Goal: Task Accomplishment & Management: Manage account settings

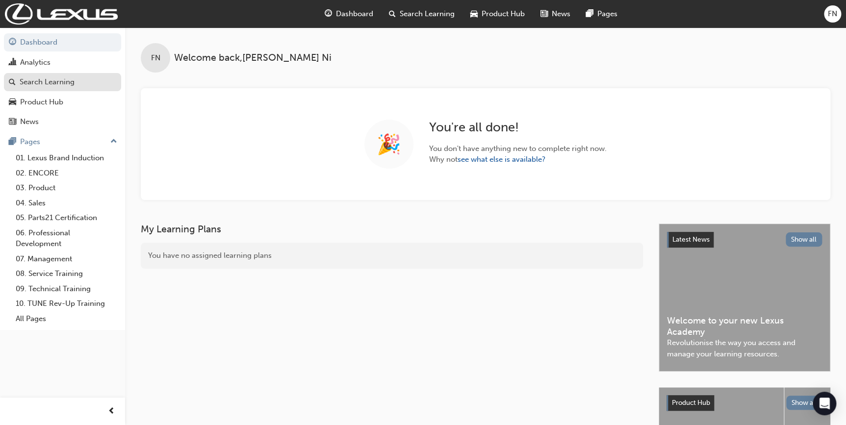
click at [50, 85] on div "Search Learning" at bounding box center [47, 81] width 55 height 11
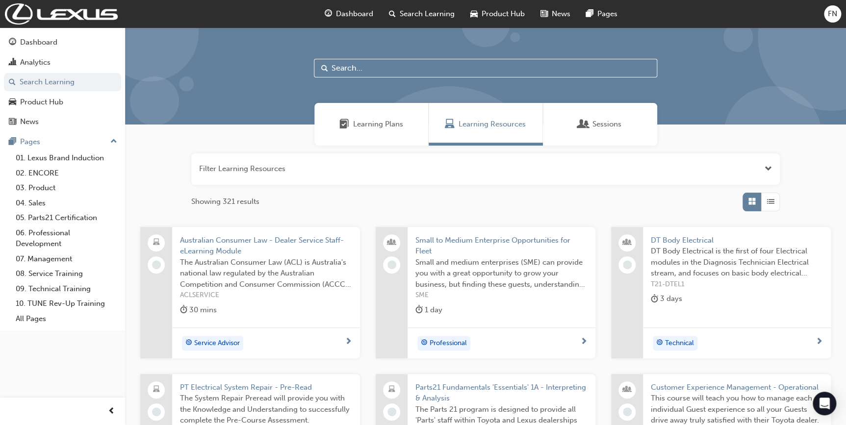
click at [368, 71] on input "text" at bounding box center [485, 68] width 343 height 19
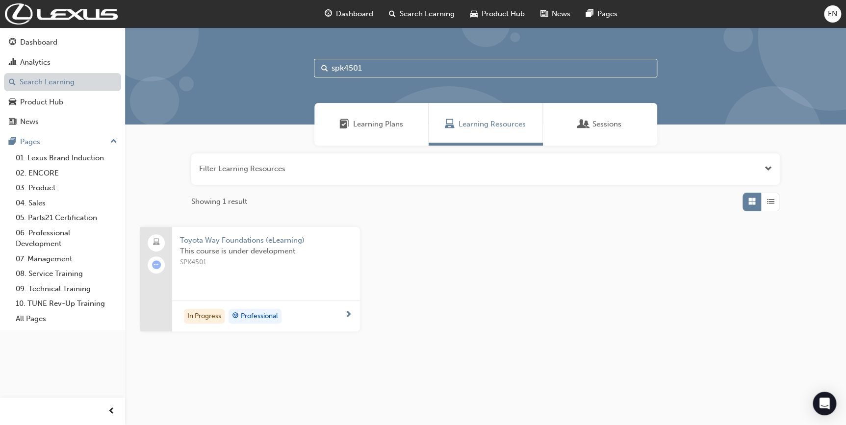
click at [40, 84] on link "Search Learning" at bounding box center [62, 82] width 117 height 18
click at [366, 115] on div "Learning Plans" at bounding box center [371, 124] width 114 height 43
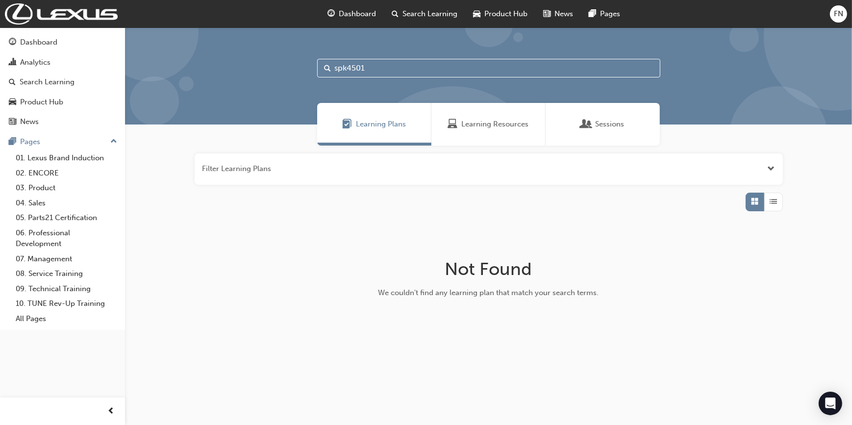
drag, startPoint x: 383, startPoint y: 62, endPoint x: 313, endPoint y: 64, distance: 70.1
click at [313, 64] on div "spk4501" at bounding box center [488, 75] width 727 height 97
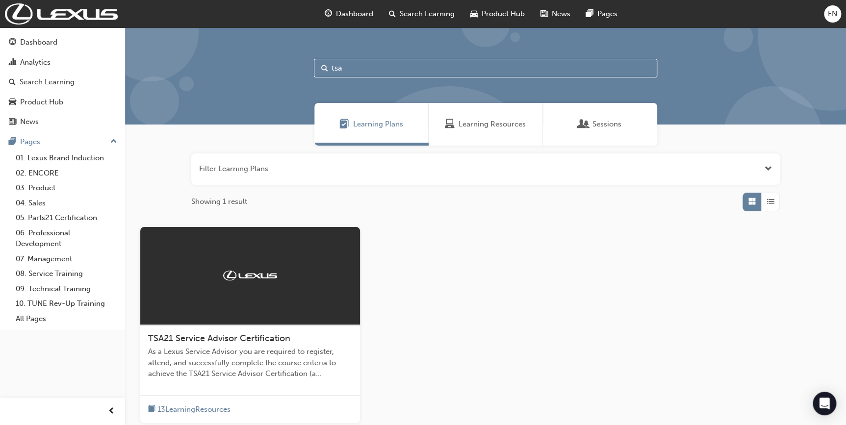
type input "tsa"
click at [266, 361] on span "As a Lexus Service Advisor you are required to register, attend, and successful…" at bounding box center [250, 362] width 204 height 33
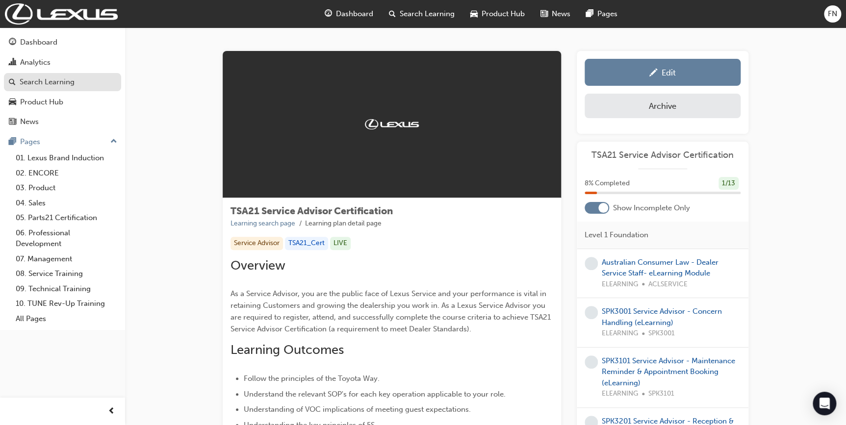
click at [45, 83] on div "Search Learning" at bounding box center [47, 81] width 55 height 11
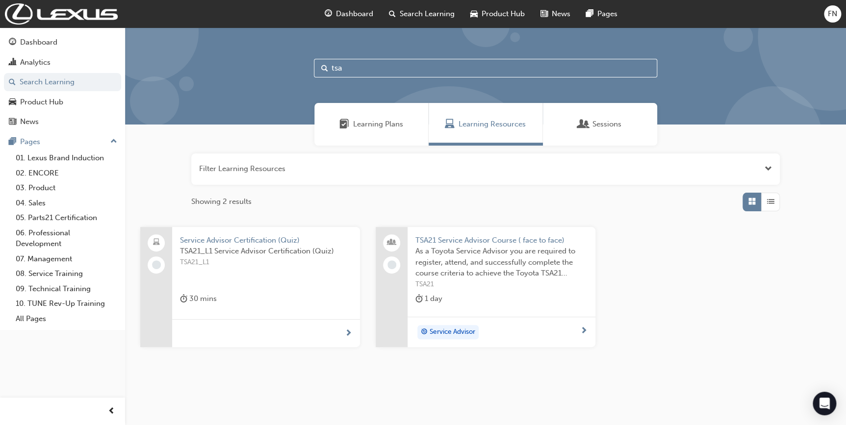
drag, startPoint x: 363, startPoint y: 68, endPoint x: 322, endPoint y: 68, distance: 40.7
click at [322, 68] on div "tsa" at bounding box center [485, 68] width 343 height 19
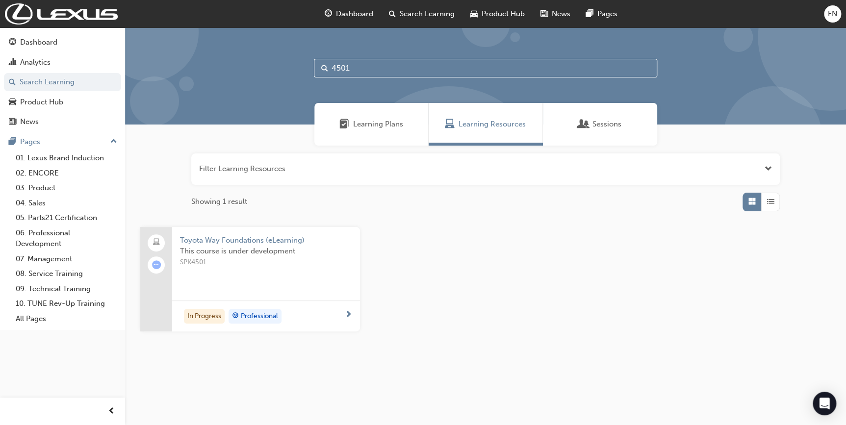
type input "4501"
click at [257, 264] on span "SPK4501" at bounding box center [266, 262] width 172 height 11
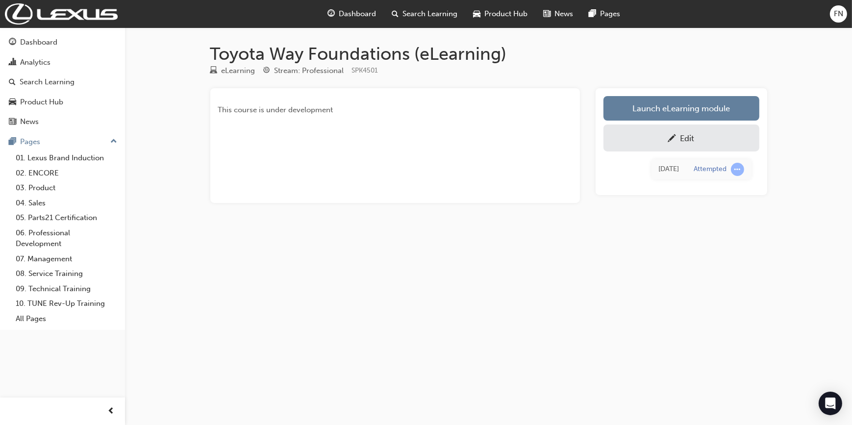
click at [690, 133] on div "Edit" at bounding box center [688, 138] width 14 height 10
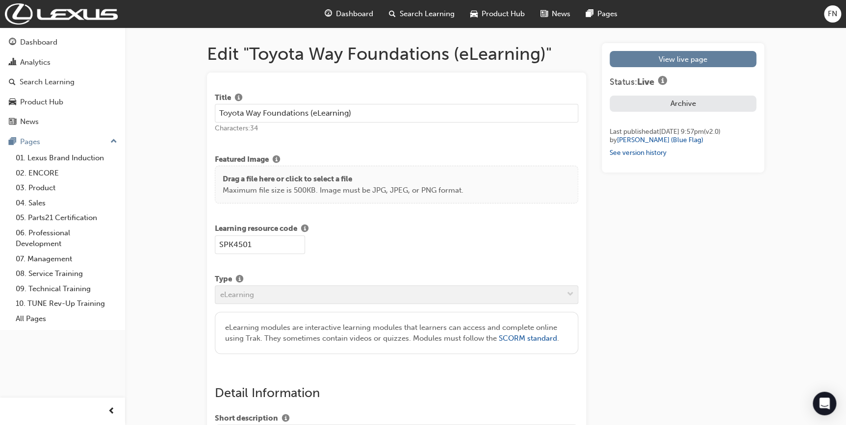
click at [683, 101] on button "Archive" at bounding box center [682, 104] width 147 height 16
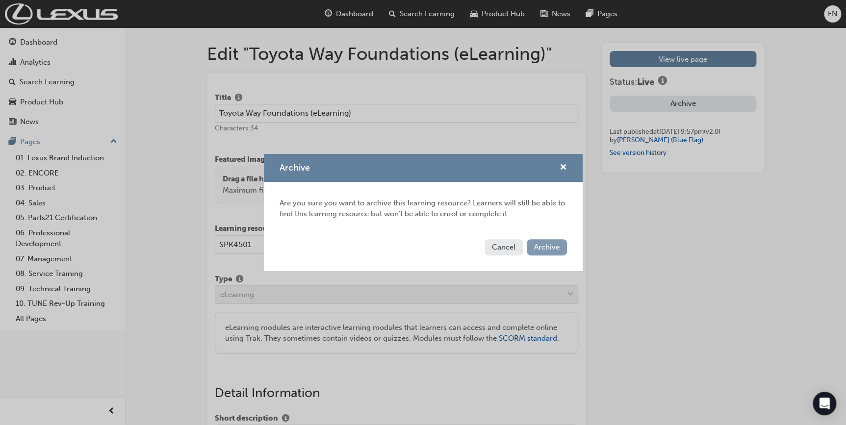
click at [549, 243] on span "Archive" at bounding box center [546, 247] width 25 height 9
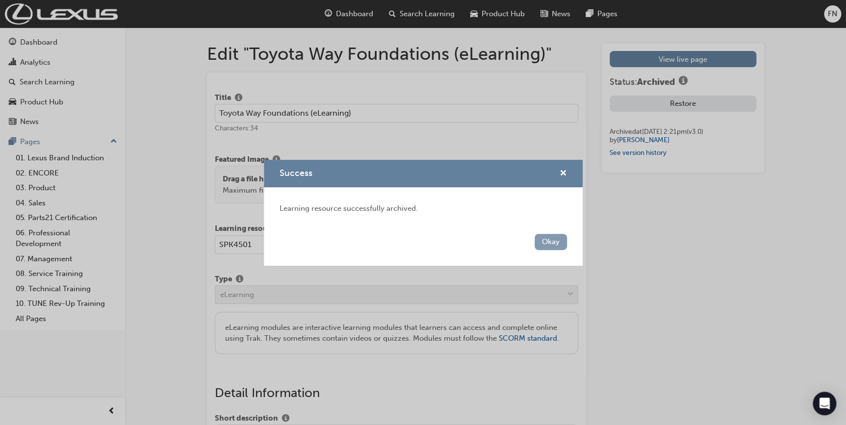
click at [549, 240] on button "Okay" at bounding box center [550, 242] width 32 height 16
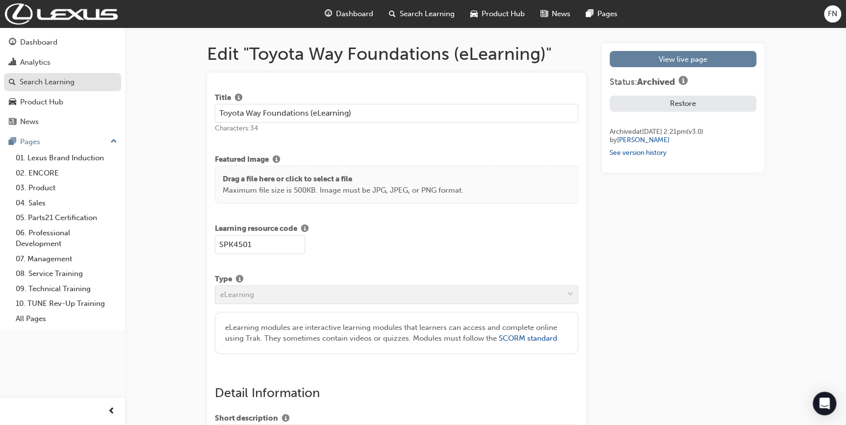
click at [48, 84] on div "Search Learning" at bounding box center [47, 81] width 55 height 11
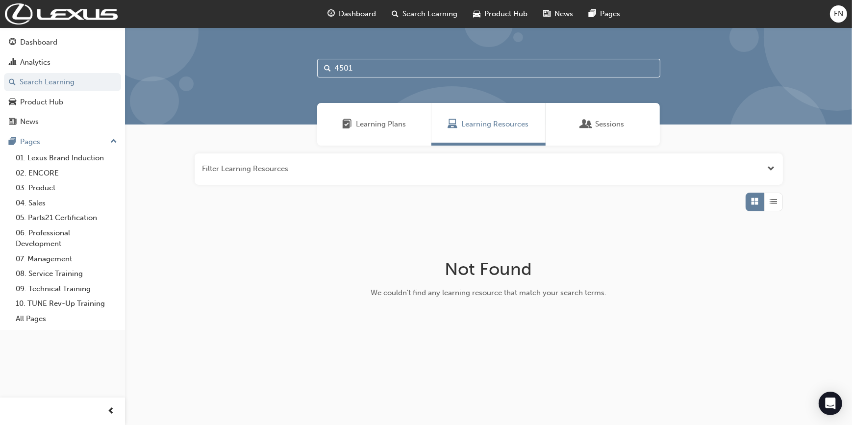
click at [365, 67] on input "4501" at bounding box center [488, 68] width 343 height 19
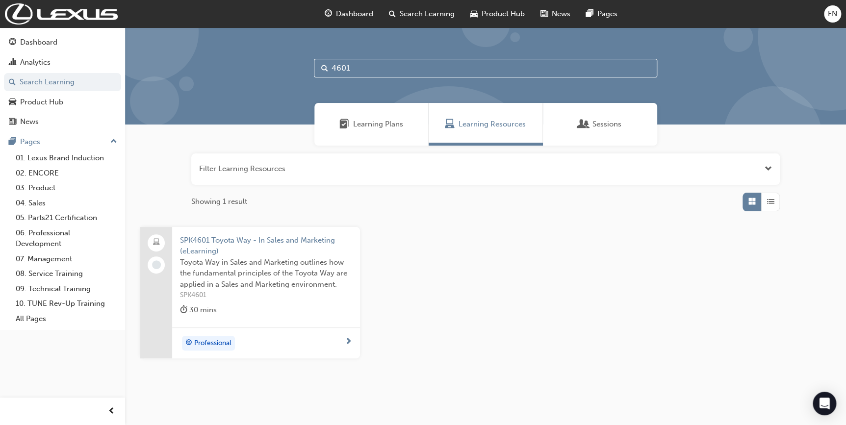
type input "4601"
click at [240, 276] on span "Toyota Way in Sales and Marketing outlines how the fundamental principles of th…" at bounding box center [266, 273] width 172 height 33
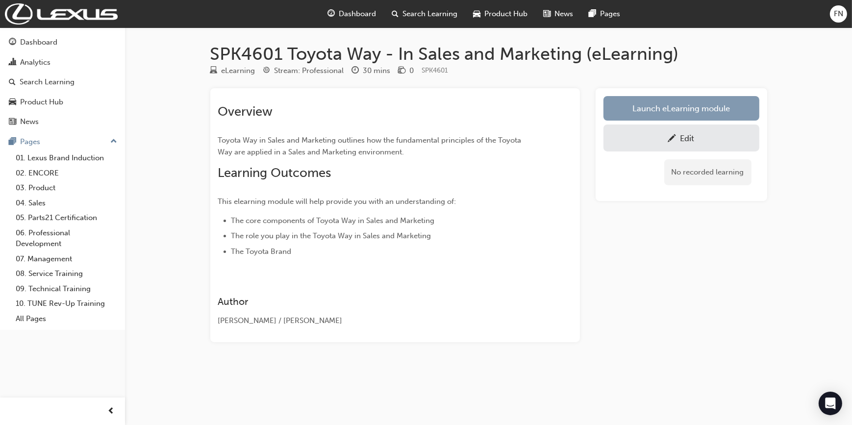
click at [678, 109] on link "Launch eLearning module" at bounding box center [682, 108] width 156 height 25
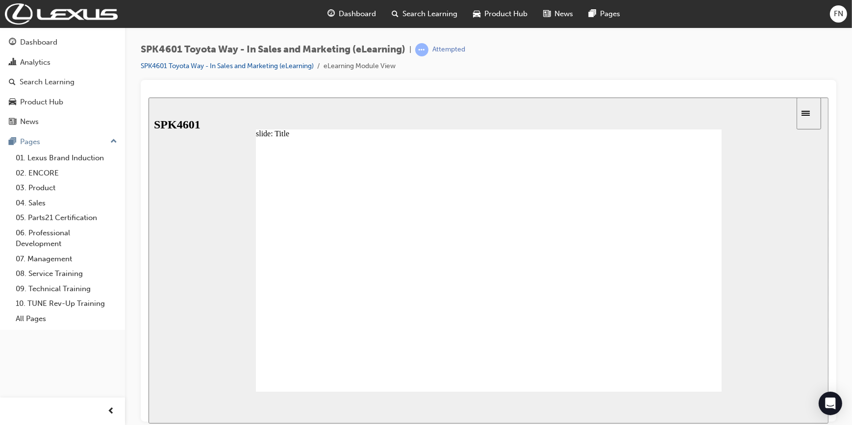
click at [40, 82] on div "Search Learning" at bounding box center [47, 81] width 55 height 11
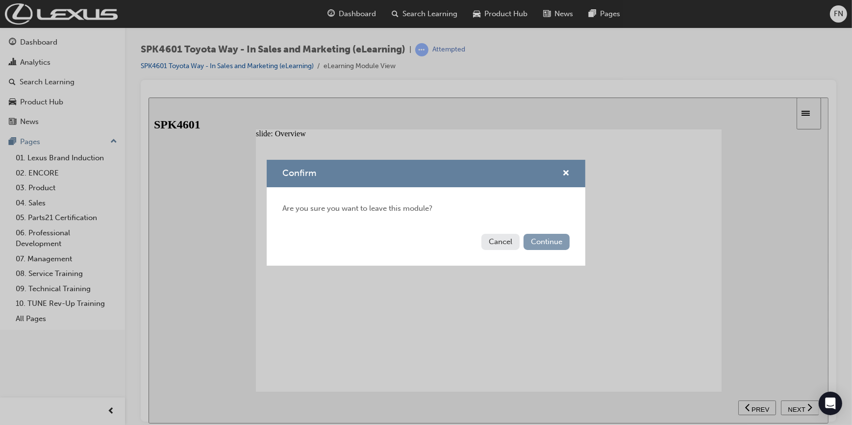
click at [542, 241] on button "Continue" at bounding box center [547, 242] width 46 height 16
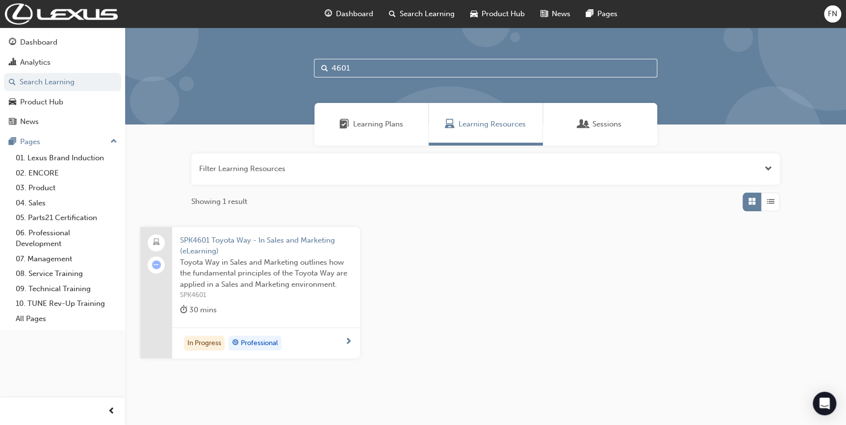
click at [282, 274] on span "Toyota Way in Sales and Marketing outlines how the fundamental principles of th…" at bounding box center [266, 273] width 172 height 33
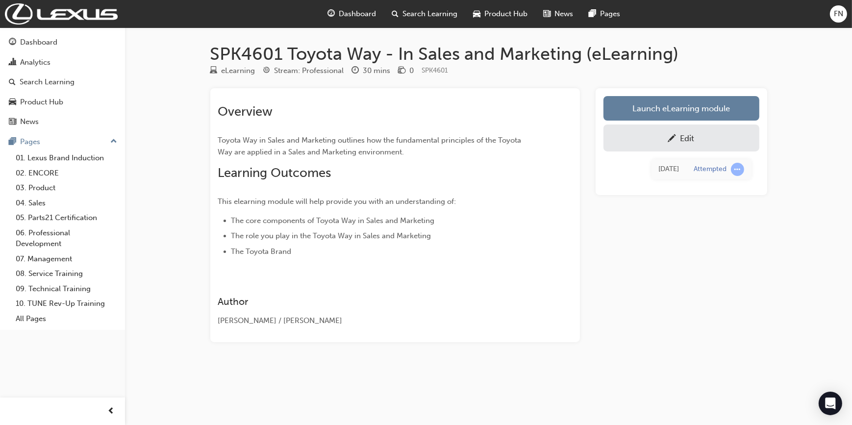
click at [689, 140] on div "Edit" at bounding box center [688, 138] width 14 height 10
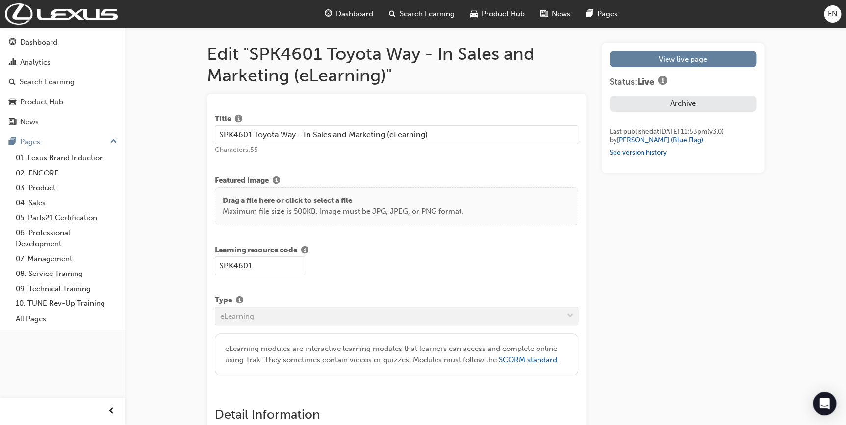
click at [688, 105] on button "Archive" at bounding box center [682, 104] width 147 height 16
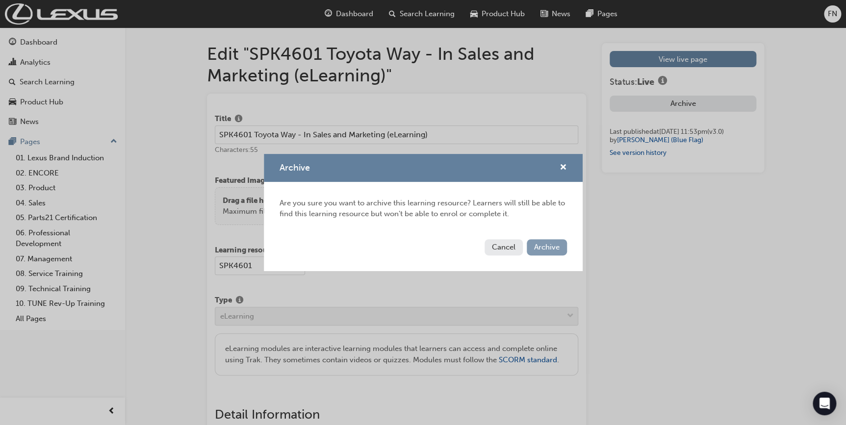
click at [541, 250] on span "Archive" at bounding box center [546, 247] width 25 height 9
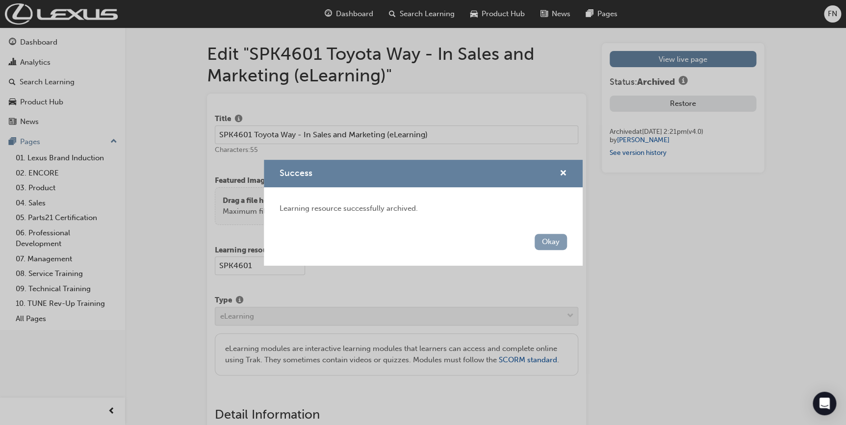
click at [552, 244] on button "Okay" at bounding box center [550, 242] width 32 height 16
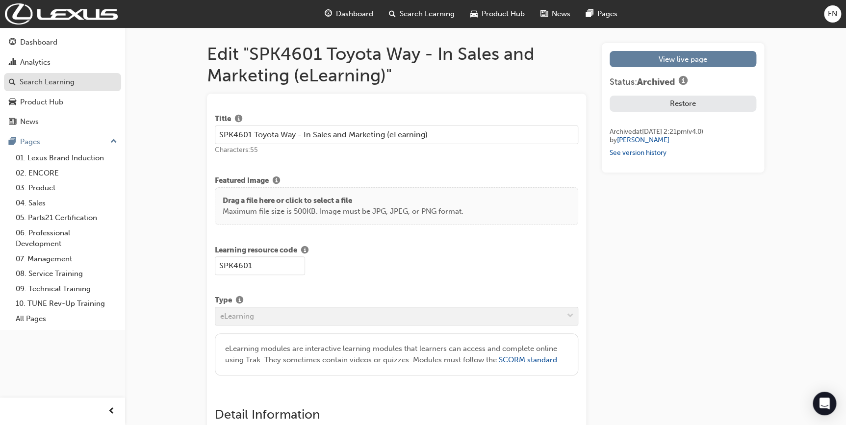
click at [46, 79] on div "Search Learning" at bounding box center [47, 81] width 55 height 11
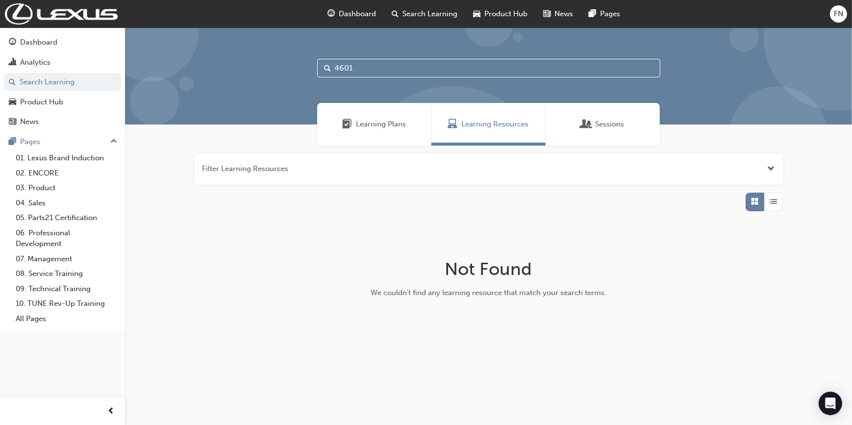
click at [360, 67] on input "4601" at bounding box center [488, 68] width 343 height 19
drag, startPoint x: 393, startPoint y: 67, endPoint x: 323, endPoint y: 65, distance: 69.6
click at [323, 65] on input "4601" at bounding box center [488, 68] width 343 height 19
type input "0"
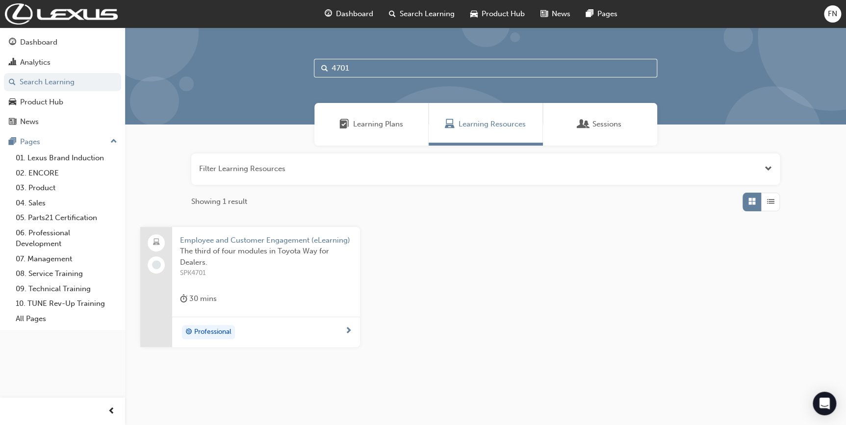
type input "4701"
click at [277, 257] on span "The third of four modules in Toyota Way for Dealers." at bounding box center [266, 257] width 172 height 22
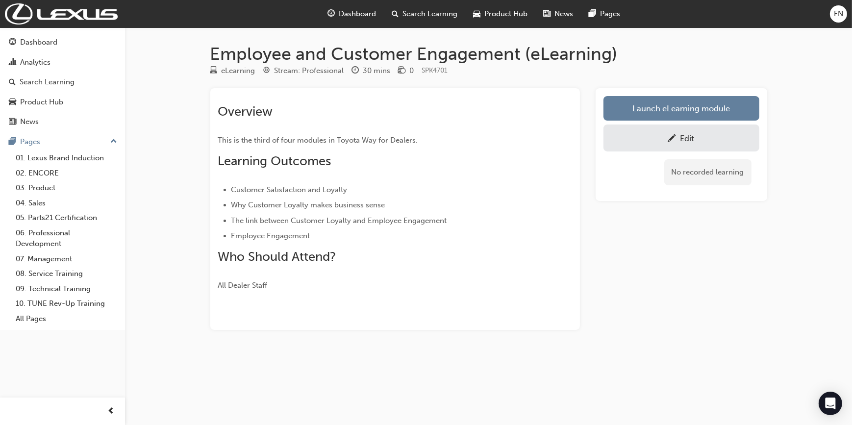
click at [684, 134] on div "Edit" at bounding box center [688, 138] width 14 height 10
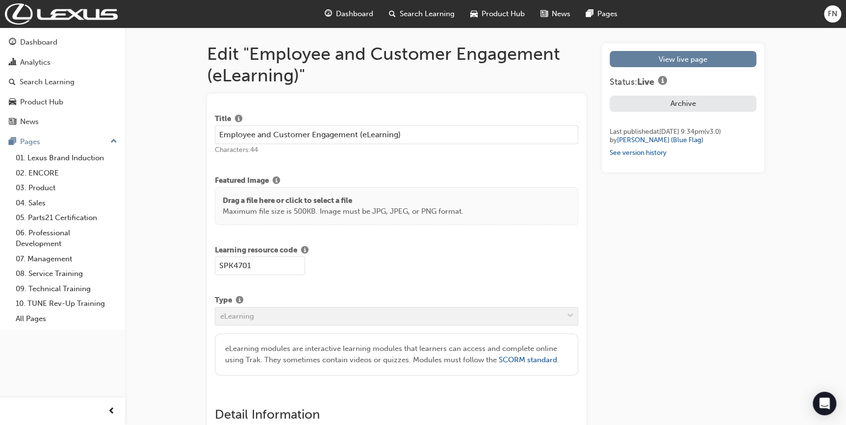
click at [685, 102] on button "Archive" at bounding box center [682, 104] width 147 height 16
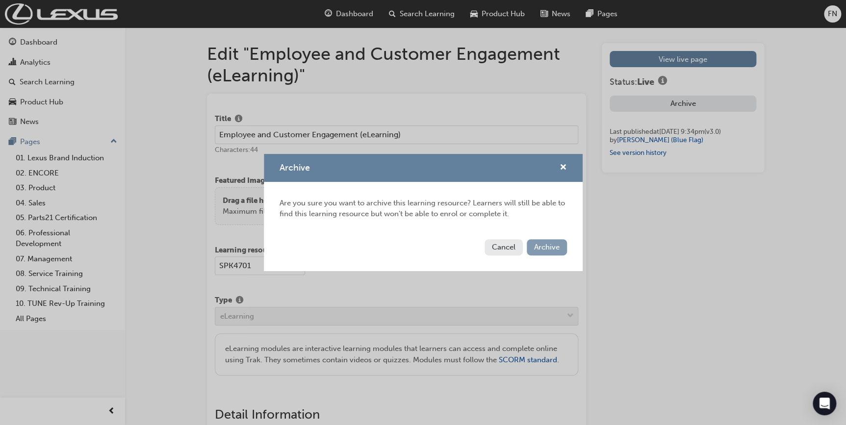
click at [548, 248] on span "Archive" at bounding box center [546, 247] width 25 height 9
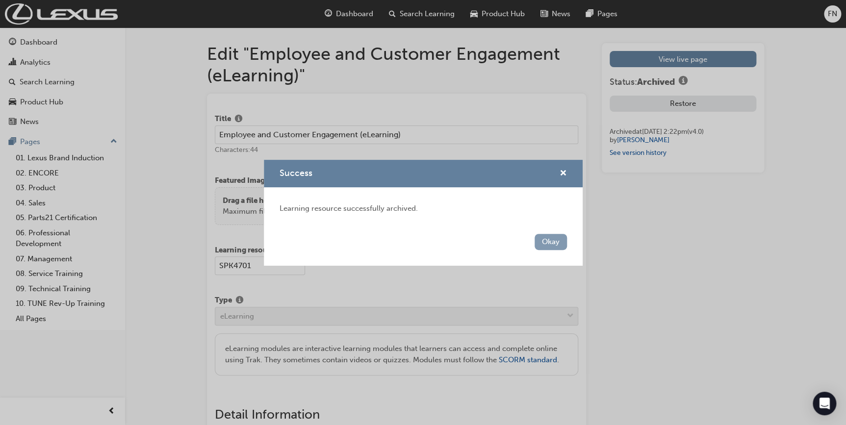
click at [556, 242] on button "Okay" at bounding box center [550, 242] width 32 height 16
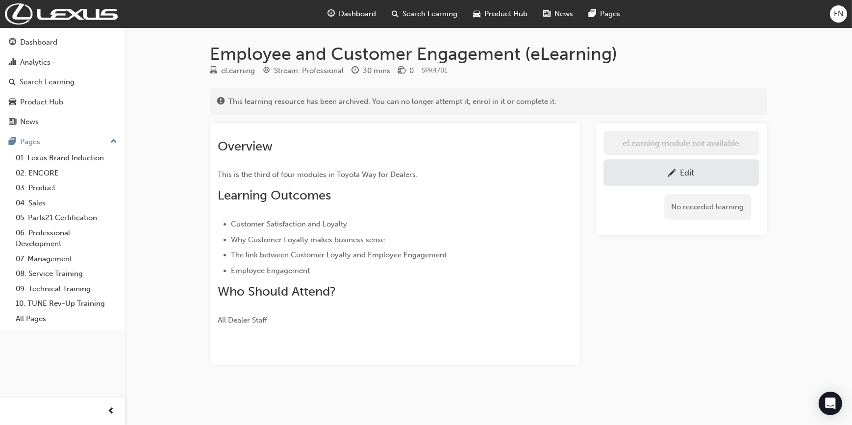
click at [648, 170] on div "Edit" at bounding box center [681, 173] width 141 height 12
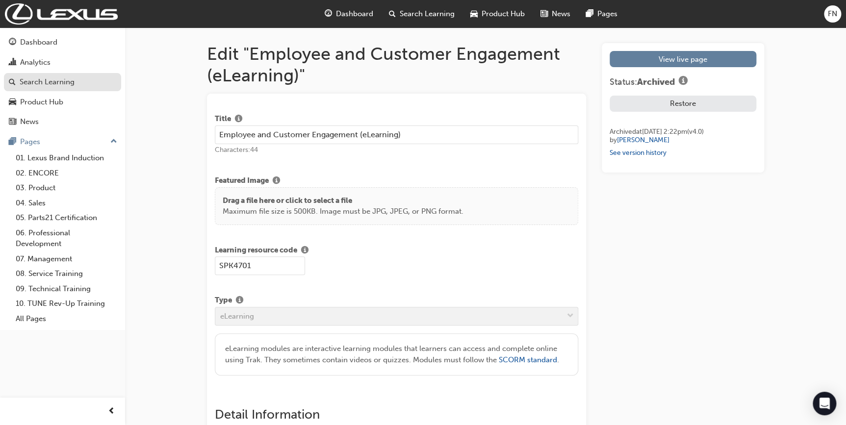
click at [44, 83] on div "Search Learning" at bounding box center [47, 81] width 55 height 11
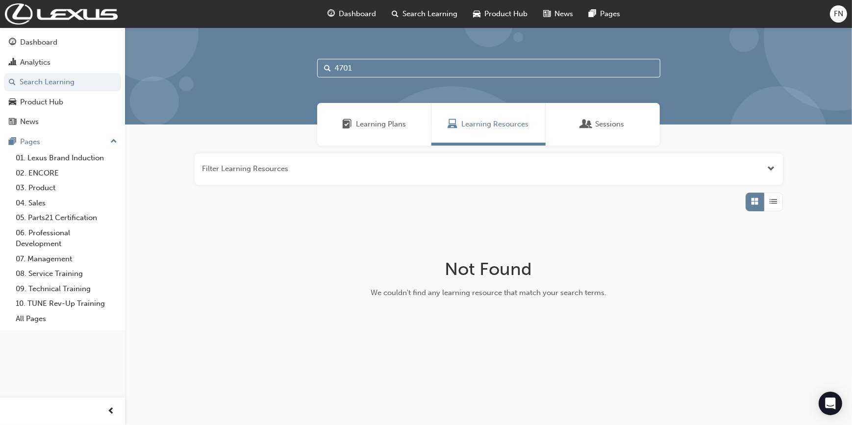
drag, startPoint x: 373, startPoint y: 61, endPoint x: 324, endPoint y: 67, distance: 49.3
click at [324, 67] on input "4701" at bounding box center [488, 68] width 343 height 19
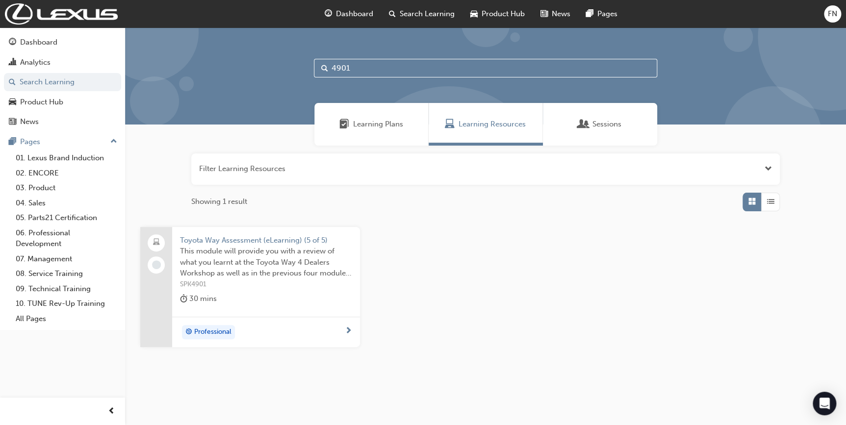
type input "4901"
click at [272, 262] on span "This module will provide you with a review of what you learnt at the Toyota Way…" at bounding box center [266, 262] width 172 height 33
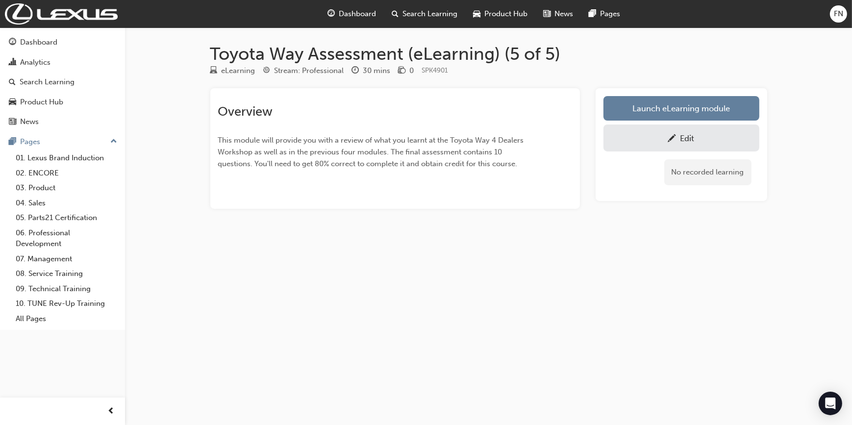
click at [685, 140] on div "Edit" at bounding box center [688, 138] width 14 height 10
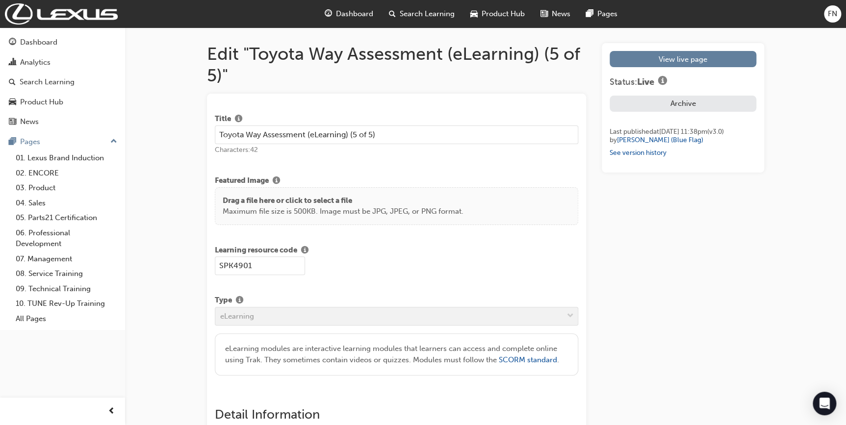
click at [666, 106] on button "Archive" at bounding box center [682, 104] width 147 height 16
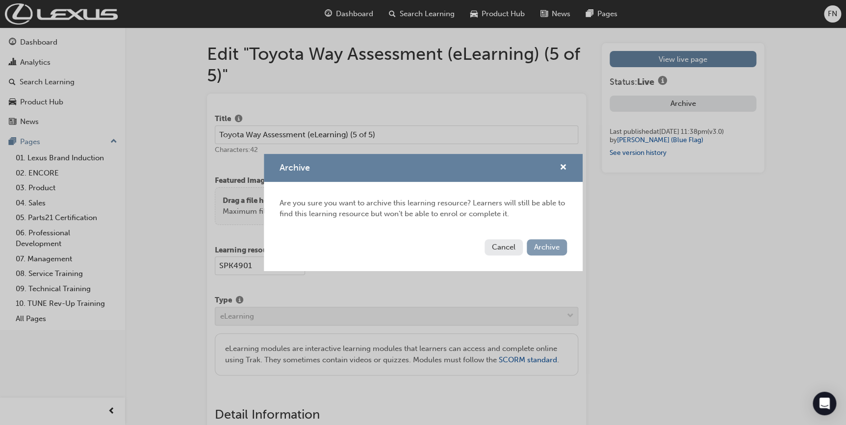
click at [541, 247] on span "Archive" at bounding box center [546, 247] width 25 height 9
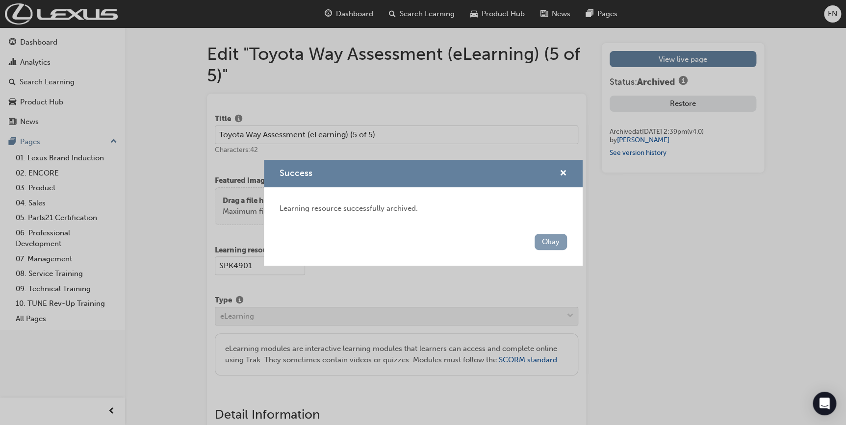
click at [551, 239] on button "Okay" at bounding box center [550, 242] width 32 height 16
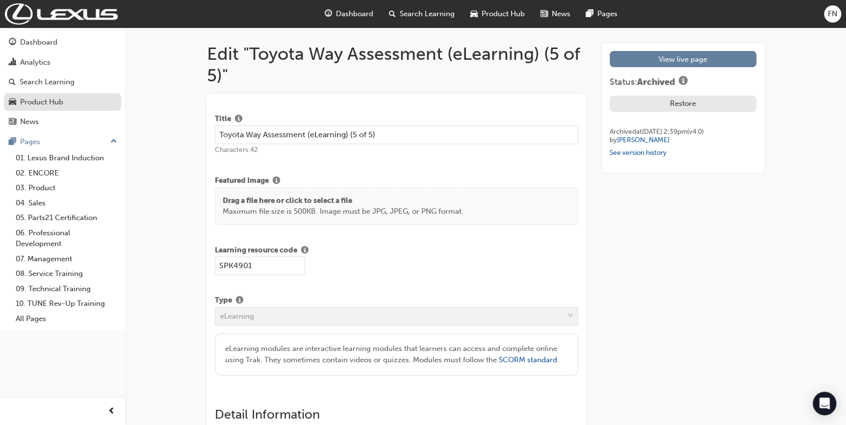
drag, startPoint x: 50, startPoint y: 84, endPoint x: 84, endPoint y: 97, distance: 36.8
click at [50, 84] on div "Search Learning" at bounding box center [47, 81] width 55 height 11
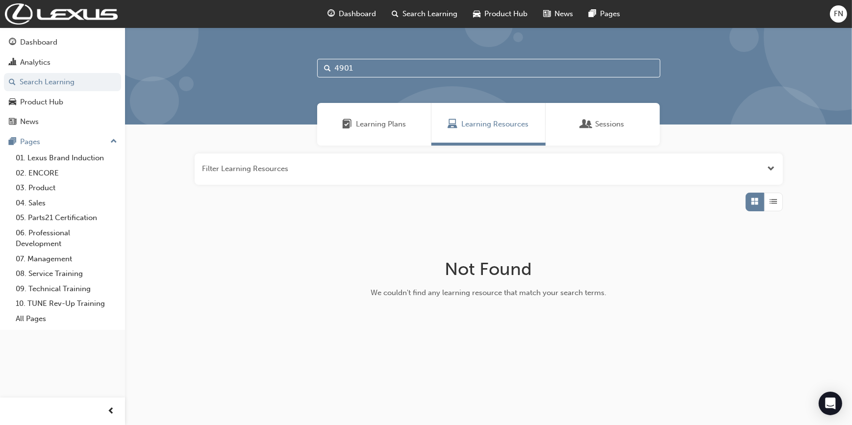
drag, startPoint x: 369, startPoint y: 70, endPoint x: 325, endPoint y: 70, distance: 44.1
click at [325, 70] on div "4901" at bounding box center [488, 68] width 343 height 19
click at [770, 171] on span "Open the filter" at bounding box center [771, 168] width 7 height 11
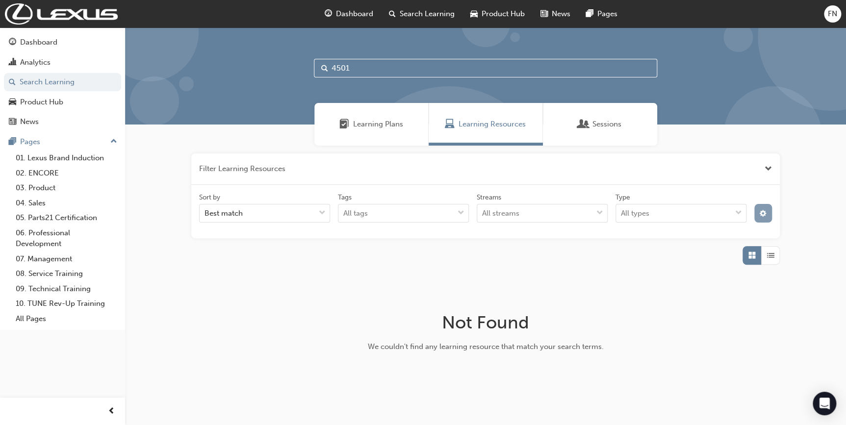
click at [764, 210] on span "cog-icon" at bounding box center [762, 214] width 7 height 8
click at [659, 248] on icon at bounding box center [658, 249] width 7 height 7
click at [666, 248] on input "Status Live" at bounding box center [666, 249] width 1 height 8
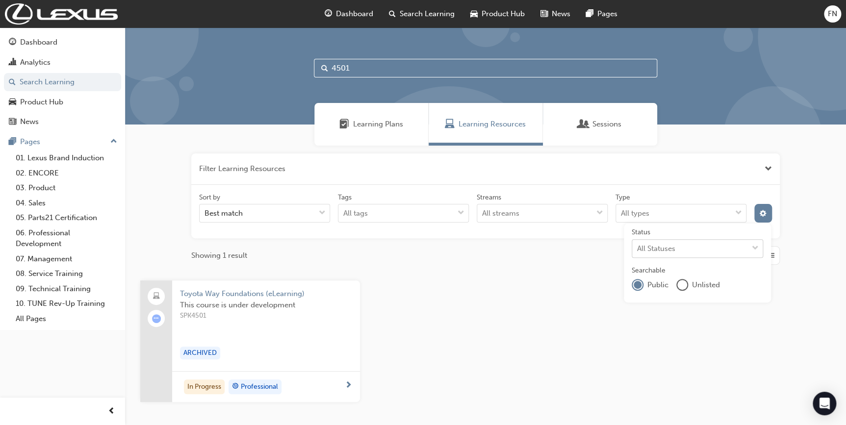
drag, startPoint x: 368, startPoint y: 69, endPoint x: 314, endPoint y: 69, distance: 53.4
click at [314, 69] on input "4501" at bounding box center [485, 68] width 343 height 19
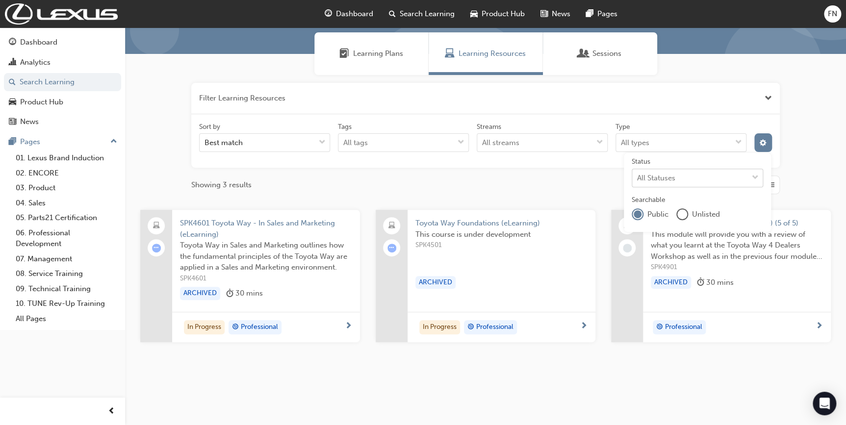
scroll to position [82, 0]
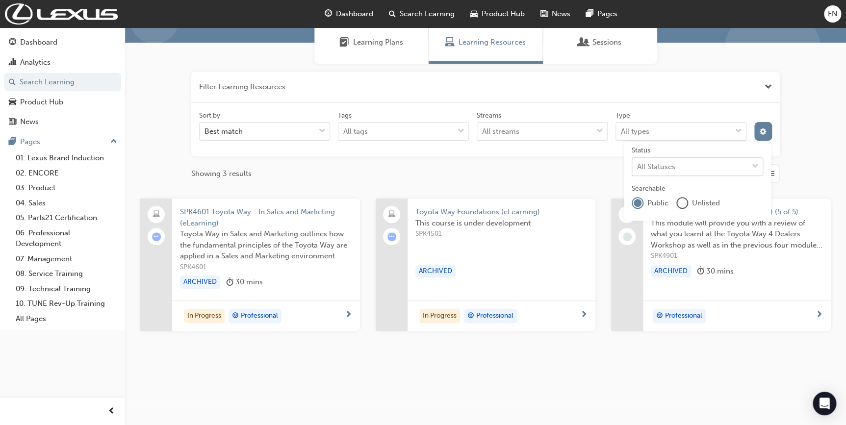
click at [684, 201] on div "unlistedOption" at bounding box center [682, 203] width 10 height 10
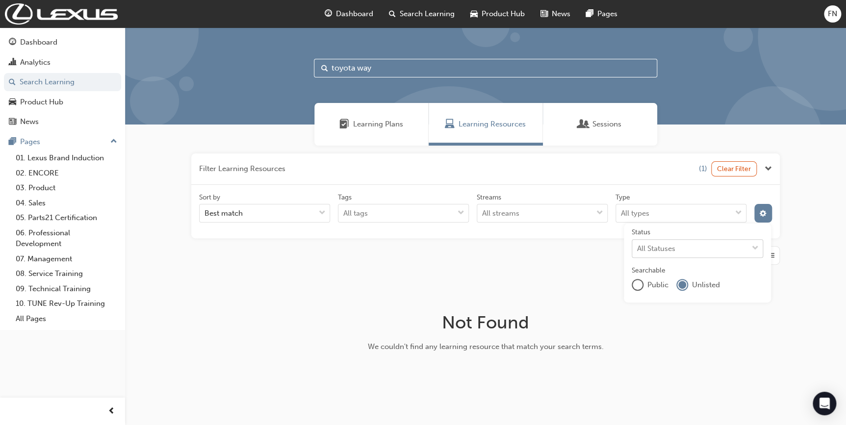
click at [642, 282] on div "publicOption" at bounding box center [638, 285] width 12 height 12
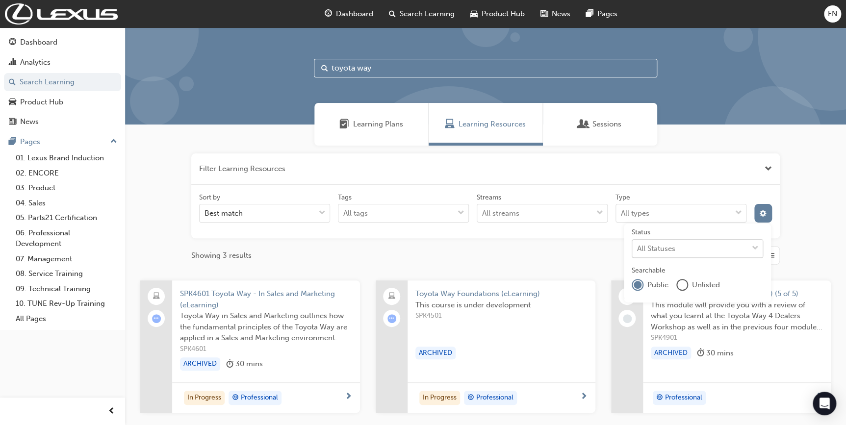
drag, startPoint x: 382, startPoint y: 67, endPoint x: 314, endPoint y: 62, distance: 67.8
click at [314, 62] on input "toyota way" at bounding box center [485, 68] width 343 height 19
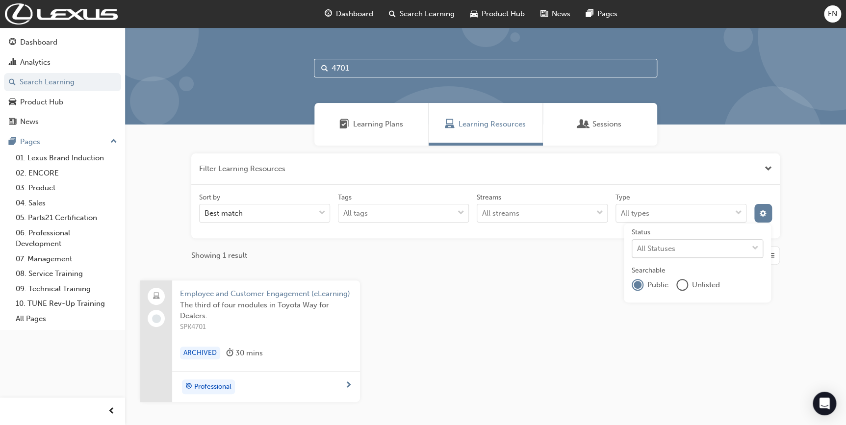
drag, startPoint x: 354, startPoint y: 67, endPoint x: 323, endPoint y: 63, distance: 32.1
click at [323, 63] on div "4701" at bounding box center [485, 68] width 343 height 19
paste input "P21_KP"
type input "P21_KP"
click at [294, 317] on span "P21_KP" at bounding box center [266, 315] width 172 height 11
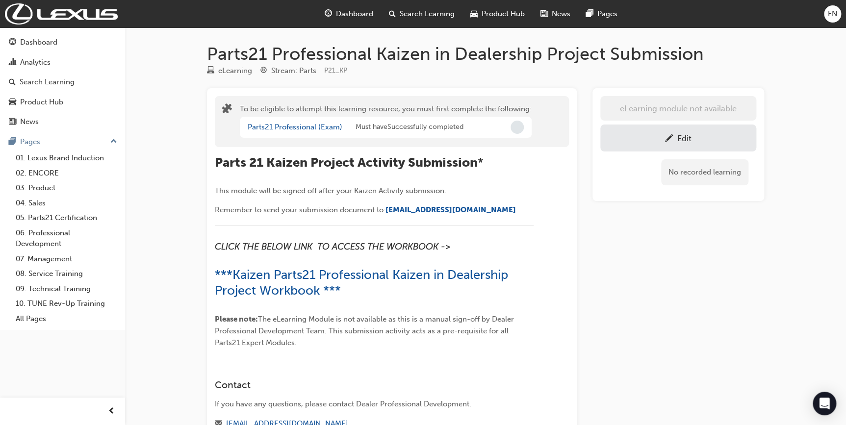
click at [677, 133] on div "Edit" at bounding box center [684, 138] width 14 height 10
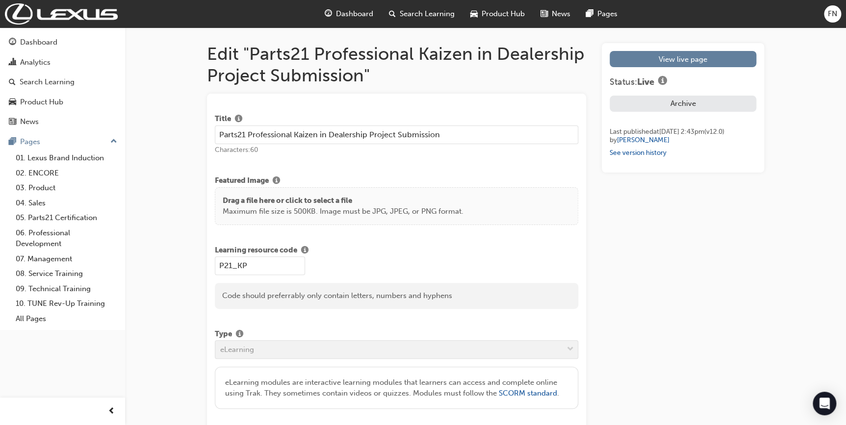
click at [429, 15] on span "Search Learning" at bounding box center [427, 13] width 55 height 11
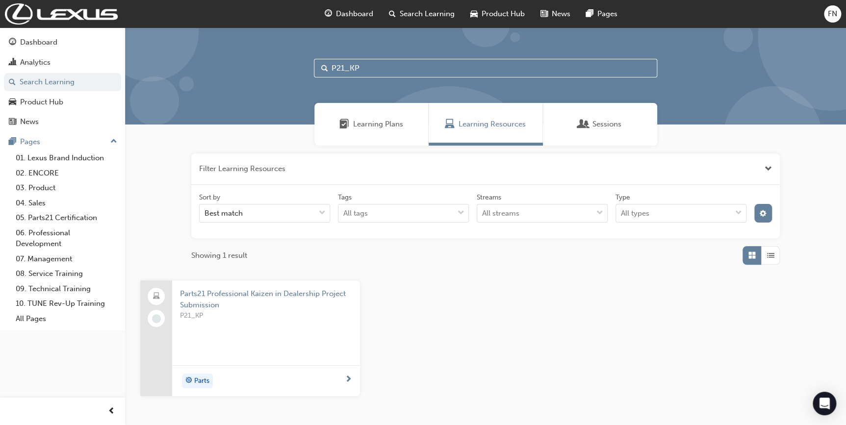
drag, startPoint x: 377, startPoint y: 66, endPoint x: 301, endPoint y: 62, distance: 75.6
click at [301, 62] on div "P21_KP" at bounding box center [485, 75] width 721 height 97
paste input "SPK6101"
type input "SPK6101"
click at [303, 305] on span "In this module you will find out about the Process Flow in the Parts Department." at bounding box center [266, 311] width 172 height 22
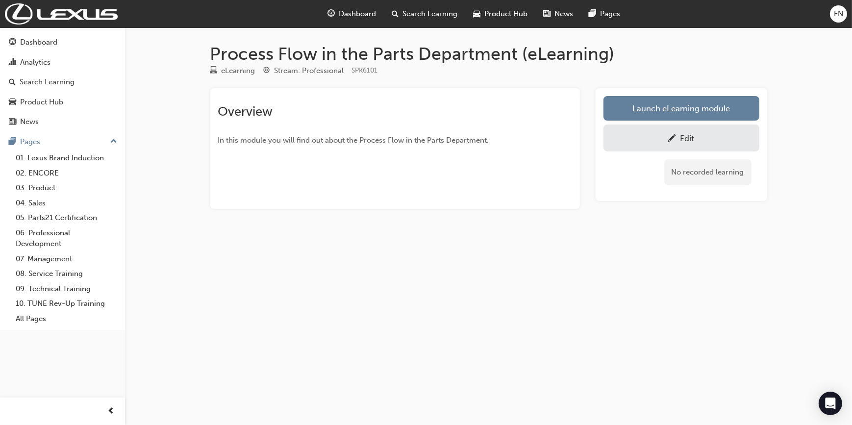
click at [669, 135] on span "pencil-icon" at bounding box center [672, 139] width 8 height 10
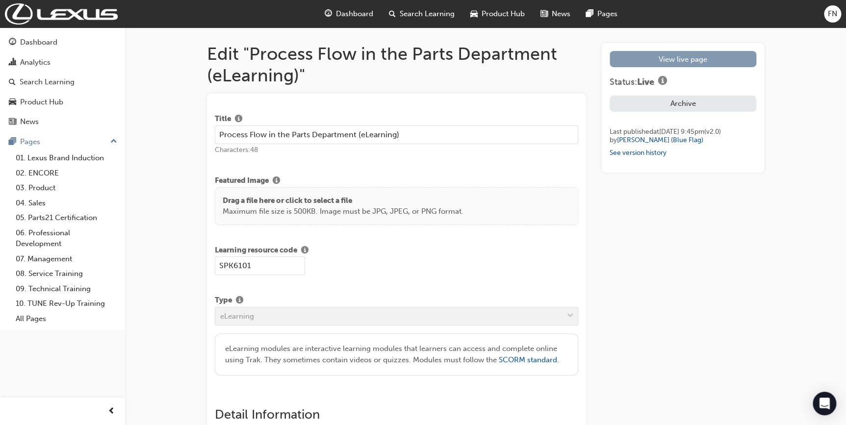
click at [681, 64] on link "View live page" at bounding box center [682, 59] width 147 height 16
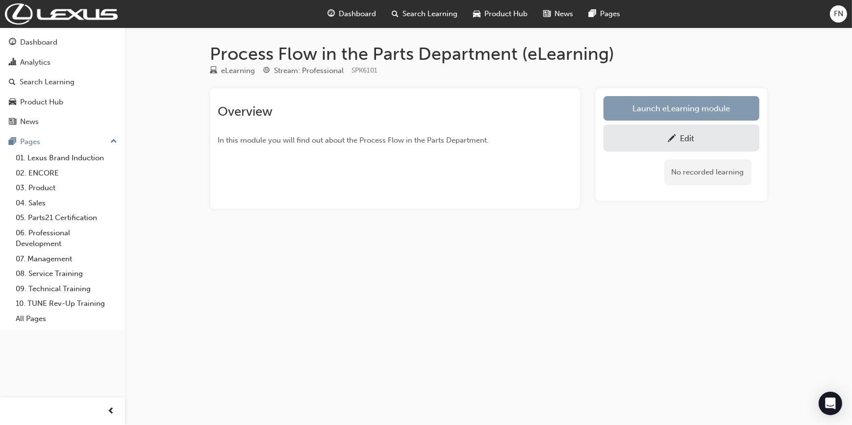
click at [682, 110] on link "Launch eLearning module" at bounding box center [682, 108] width 156 height 25
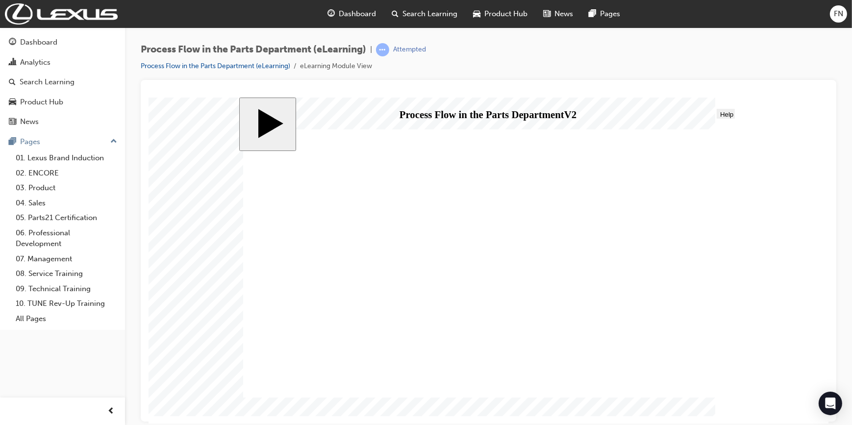
click at [409, 11] on span "Search Learning" at bounding box center [430, 13] width 55 height 11
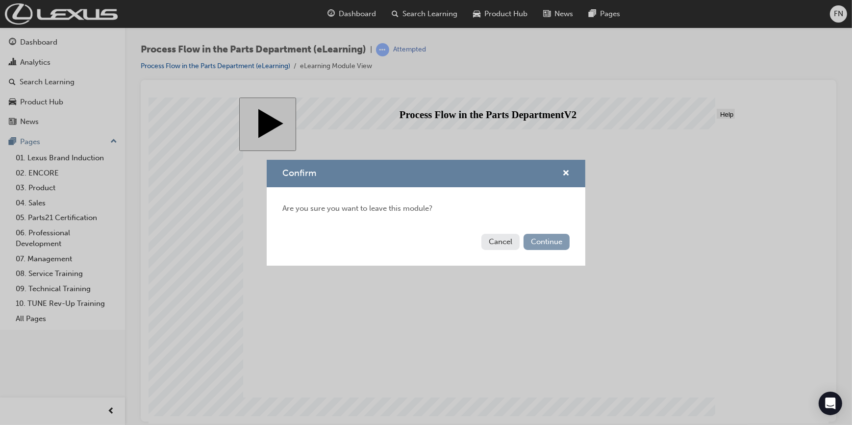
click at [545, 238] on button "Continue" at bounding box center [547, 242] width 46 height 16
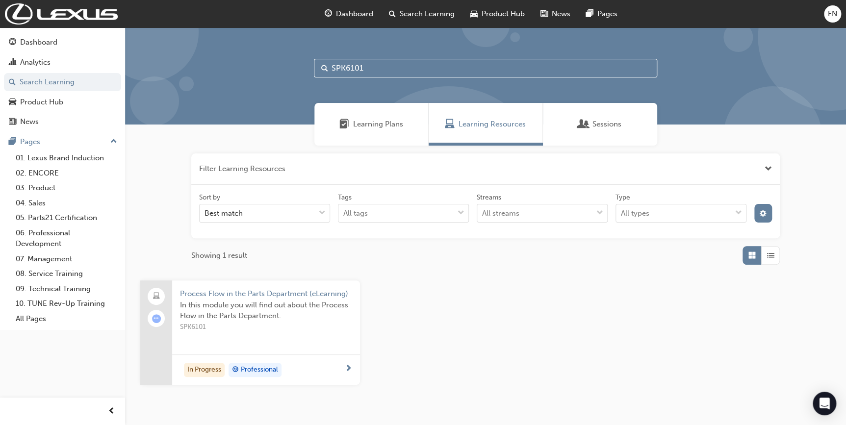
drag, startPoint x: 387, startPoint y: 64, endPoint x: 327, endPoint y: 63, distance: 60.3
click at [327, 63] on div "SPK6101" at bounding box center [485, 68] width 343 height 19
paste input "22057"
type input "SPK22057"
click at [279, 328] on span "SPK22057" at bounding box center [266, 327] width 172 height 11
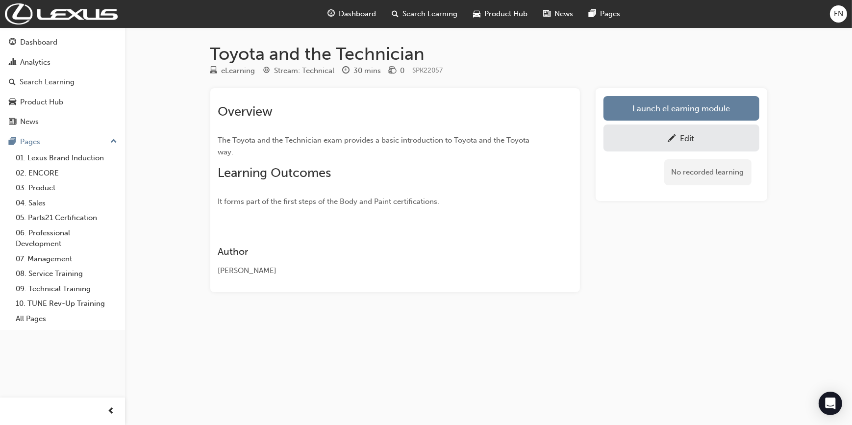
click at [676, 134] on div at bounding box center [672, 138] width 8 height 12
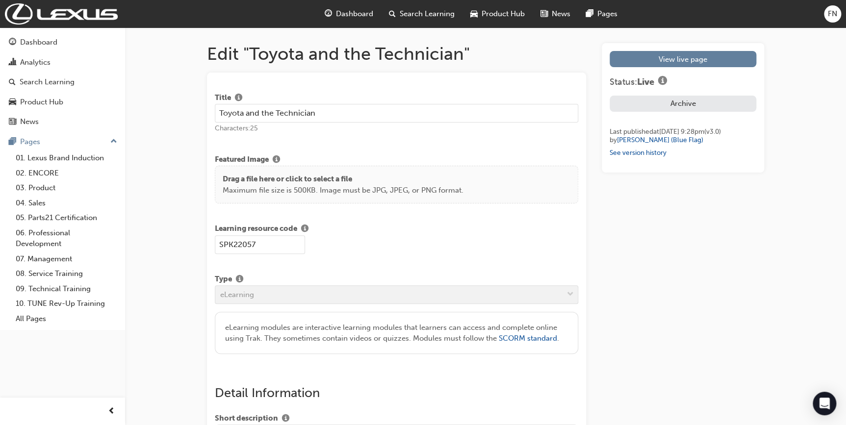
click at [425, 16] on span "Search Learning" at bounding box center [427, 13] width 55 height 11
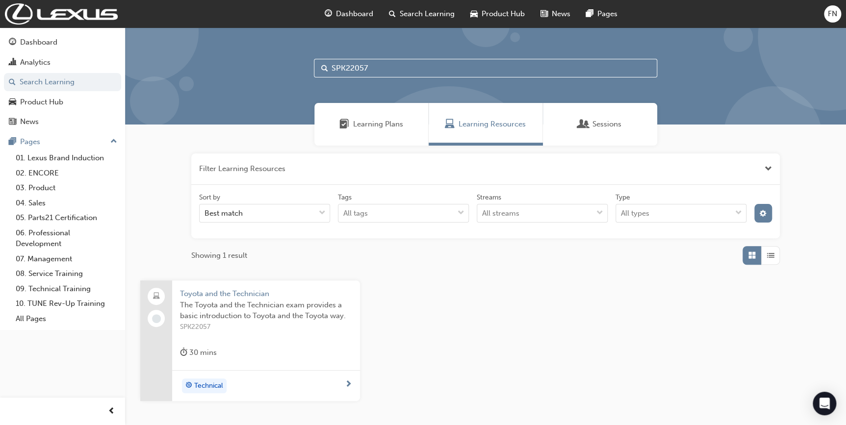
drag, startPoint x: 383, startPoint y: 63, endPoint x: 303, endPoint y: 53, distance: 81.5
click at [303, 53] on div "SPK22057" at bounding box center [485, 75] width 721 height 97
paste input "6201"
type input "SPK6201"
click at [277, 314] on span "In this module you will find out about Linking Business Indicators to your Job …" at bounding box center [266, 326] width 172 height 33
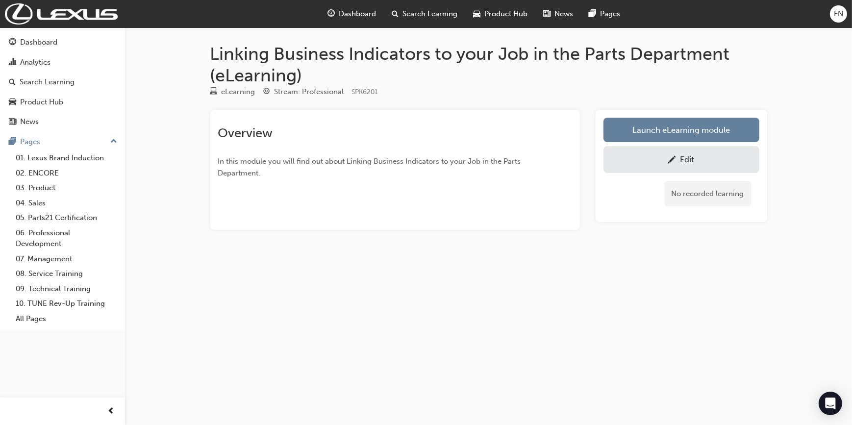
click at [671, 159] on span "pencil-icon" at bounding box center [672, 161] width 8 height 10
